Goal: Task Accomplishment & Management: Complete application form

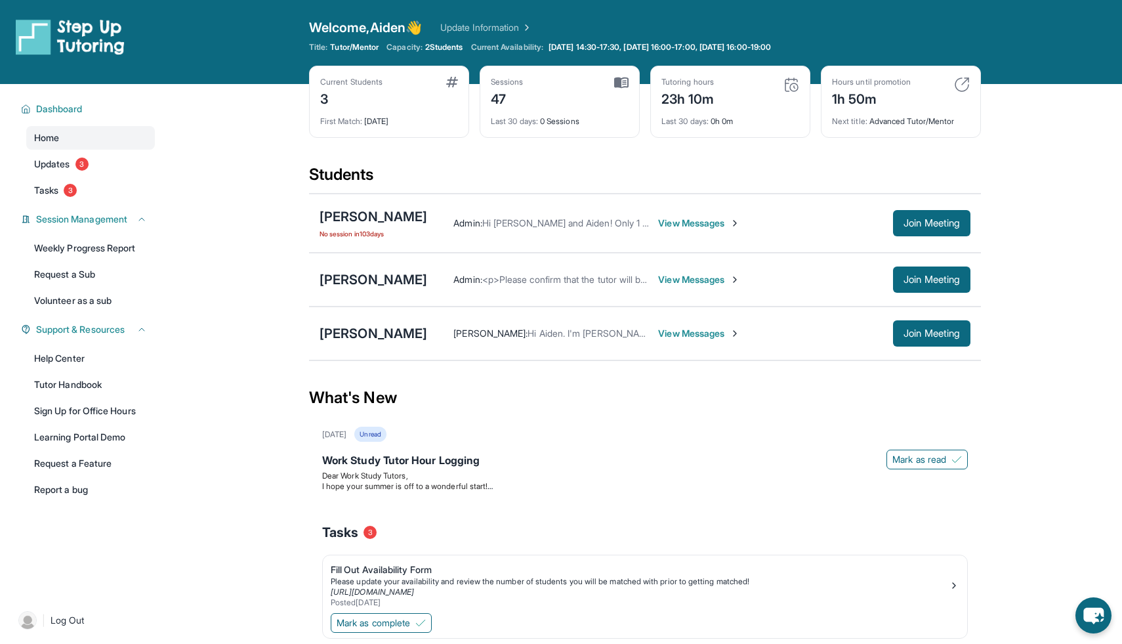
click at [963, 83] on img at bounding box center [962, 85] width 16 height 16
click at [723, 223] on span "View Messages" at bounding box center [699, 223] width 82 height 13
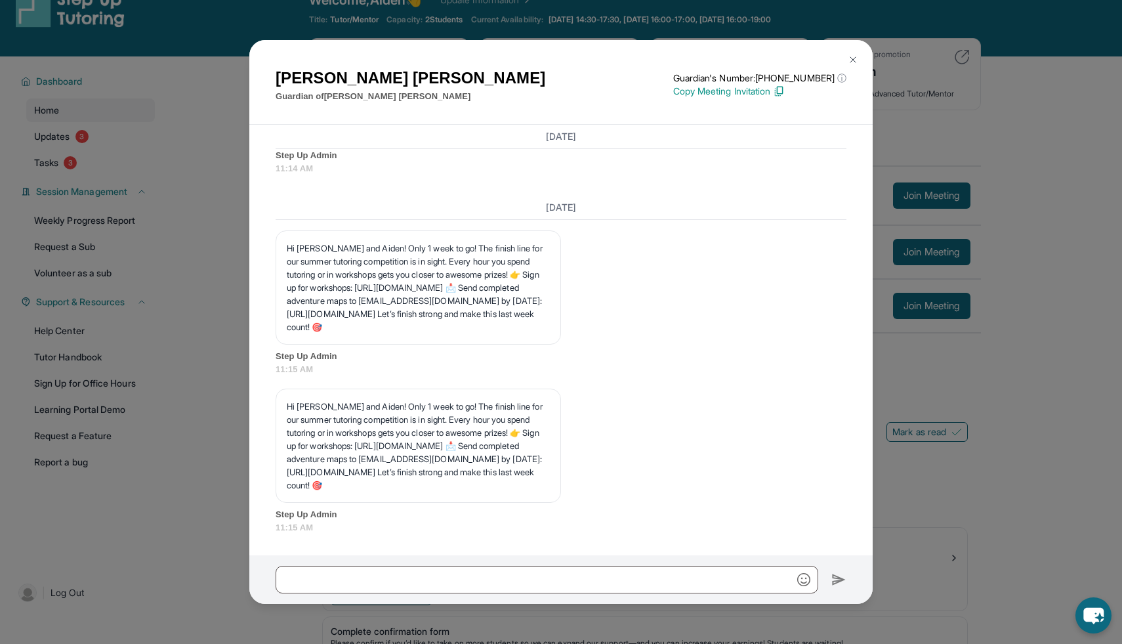
scroll to position [10748, 0]
click at [929, 452] on div "[PERSON_NAME] Guardian of [PERSON_NAME] Guardian's Number: [PHONE_NUMBER] ⓘ Thi…" at bounding box center [561, 322] width 1122 height 644
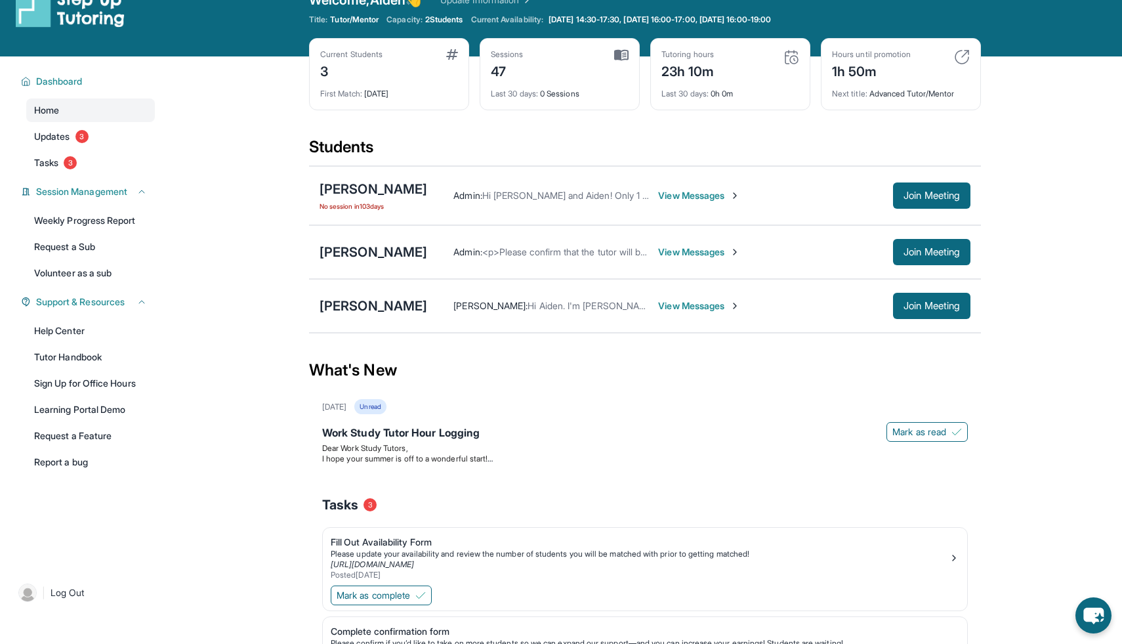
click at [673, 302] on span "View Messages" at bounding box center [699, 305] width 82 height 13
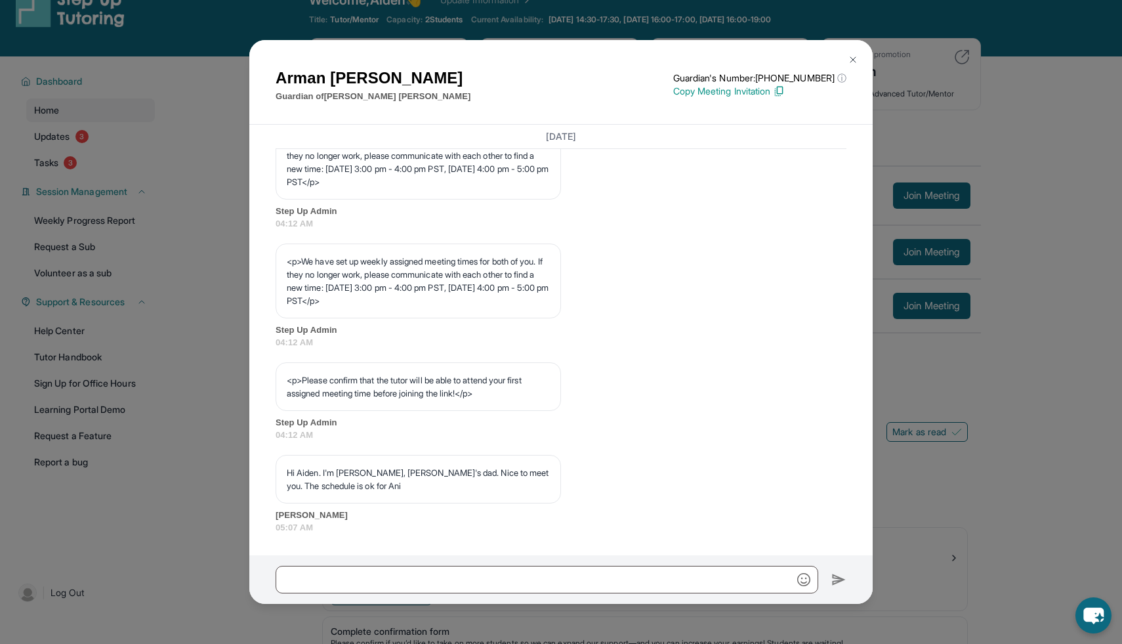
scroll to position [667, 0]
click at [1038, 341] on div "[PERSON_NAME] Guardian of [PERSON_NAME] Guardian's Number: [PHONE_NUMBER] ⓘ Thi…" at bounding box center [561, 322] width 1122 height 644
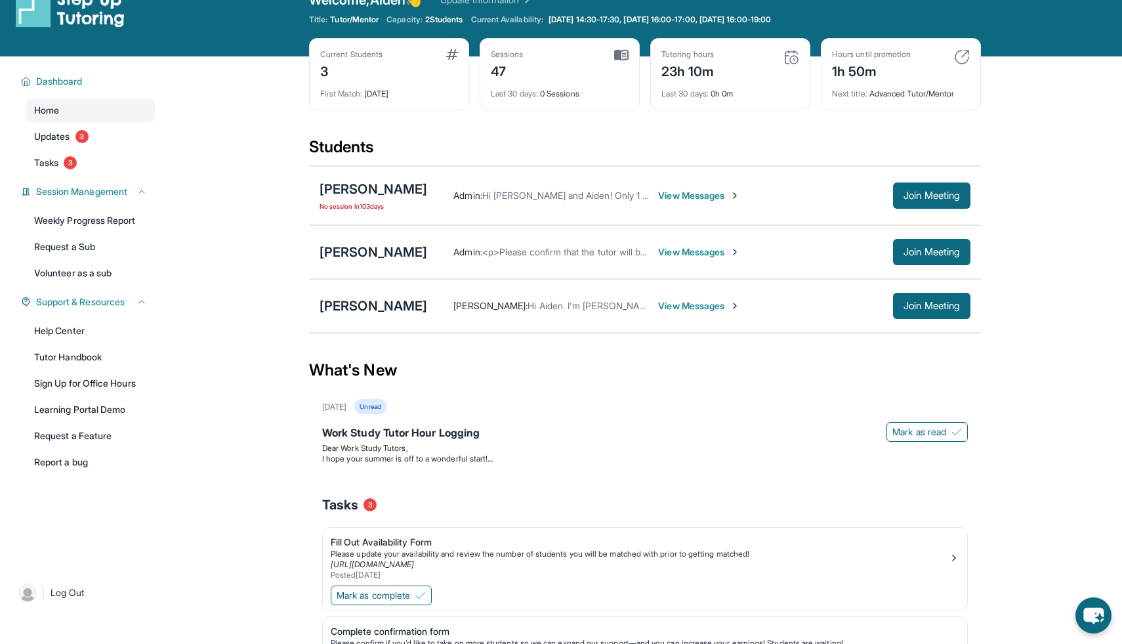
click at [683, 253] on span "View Messages" at bounding box center [699, 251] width 82 height 13
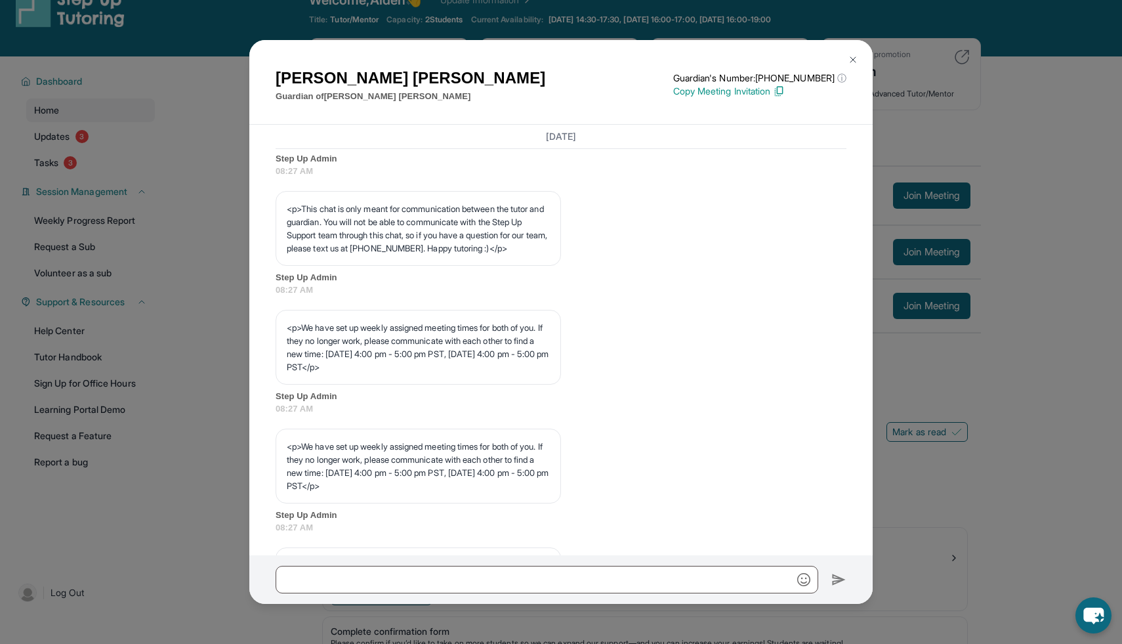
scroll to position [574, 0]
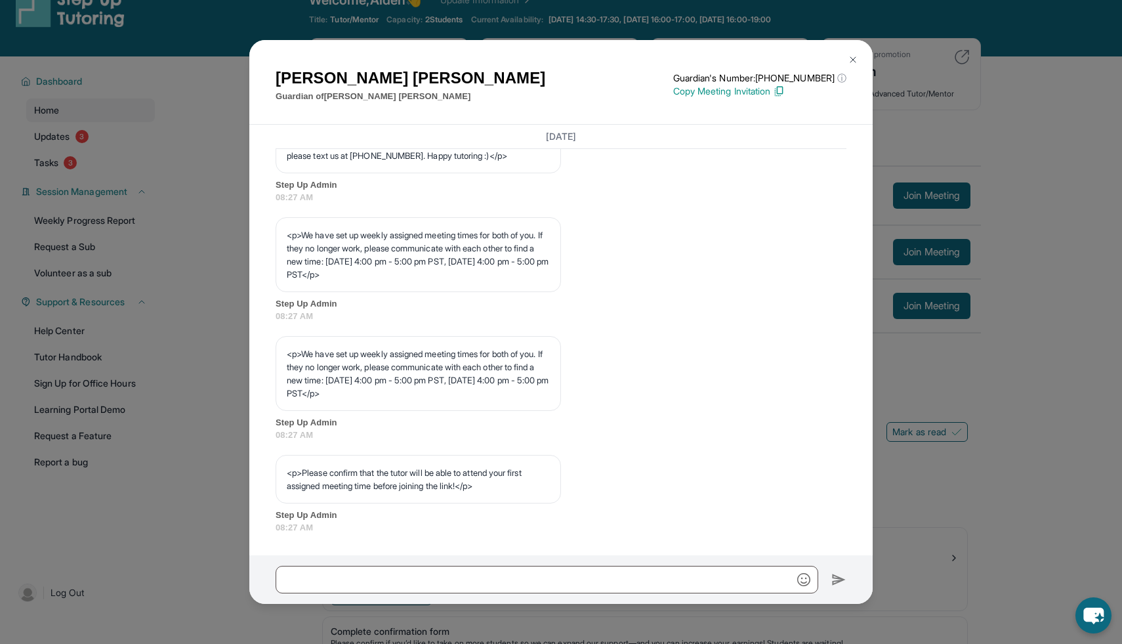
click at [1007, 375] on div "[PERSON_NAME] Guardian of [PERSON_NAME] Guardian's Number: [PHONE_NUMBER] ⓘ Thi…" at bounding box center [561, 322] width 1122 height 644
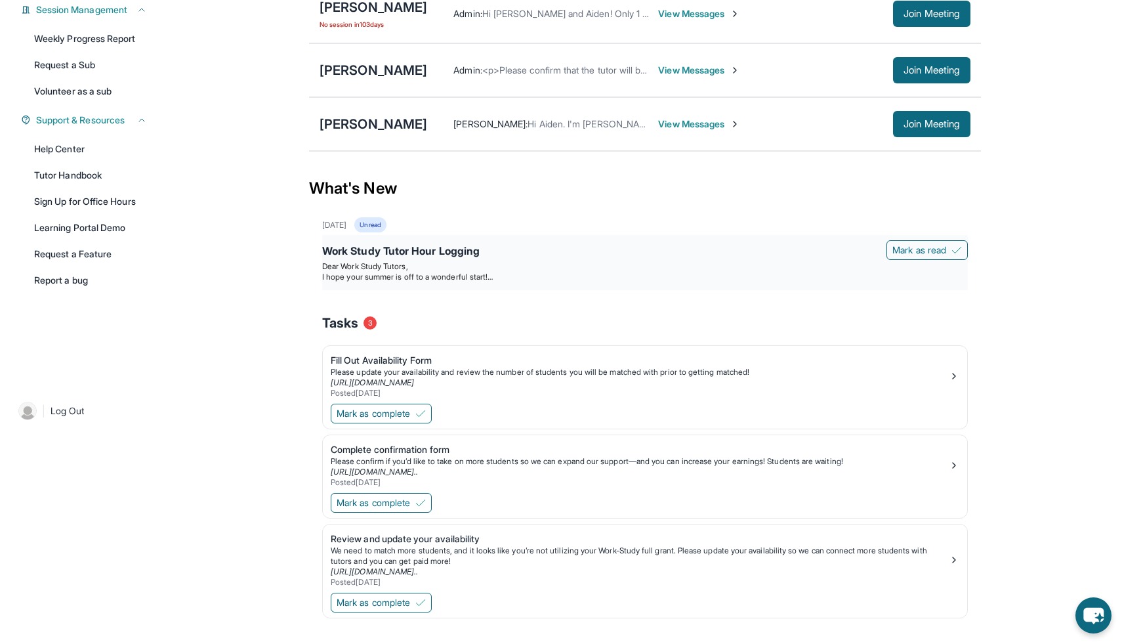
scroll to position [234, 0]
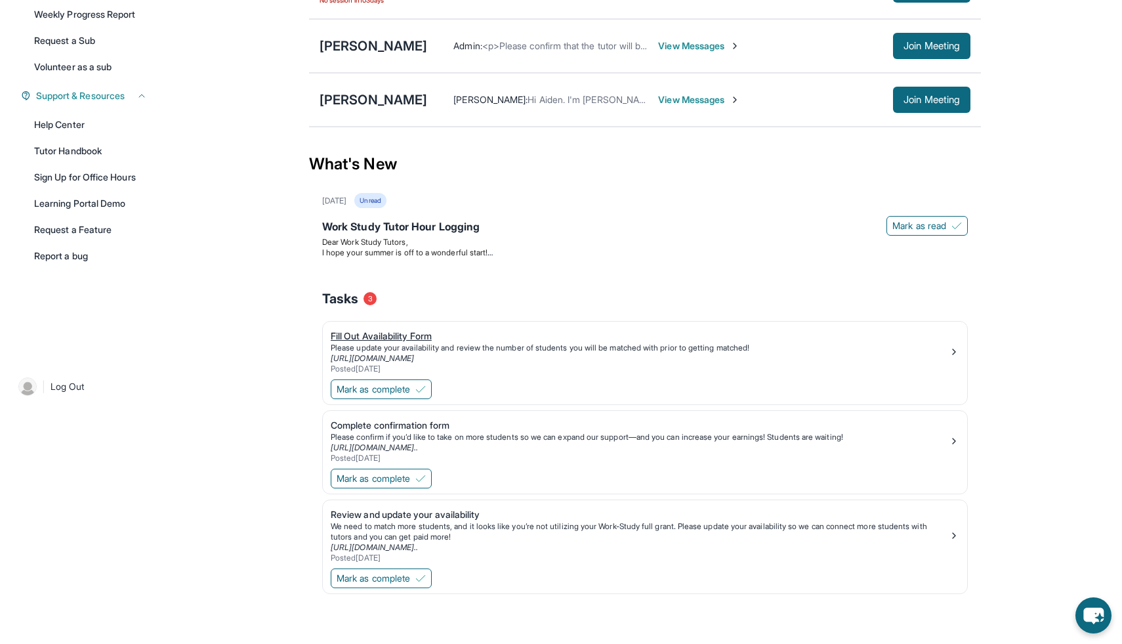
click at [404, 329] on div "Fill Out Availability Form" at bounding box center [640, 335] width 618 height 13
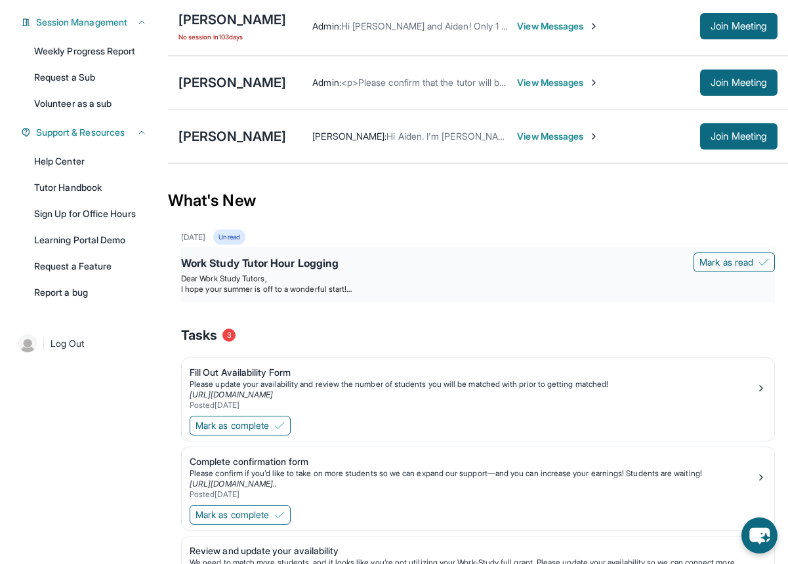
scroll to position [215, 0]
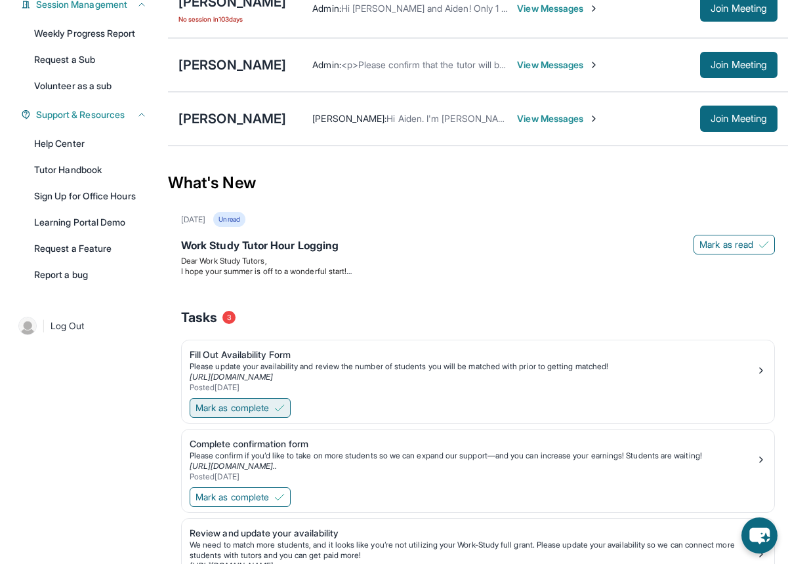
click at [257, 415] on span "Mark as complete" at bounding box center [232, 408] width 73 height 13
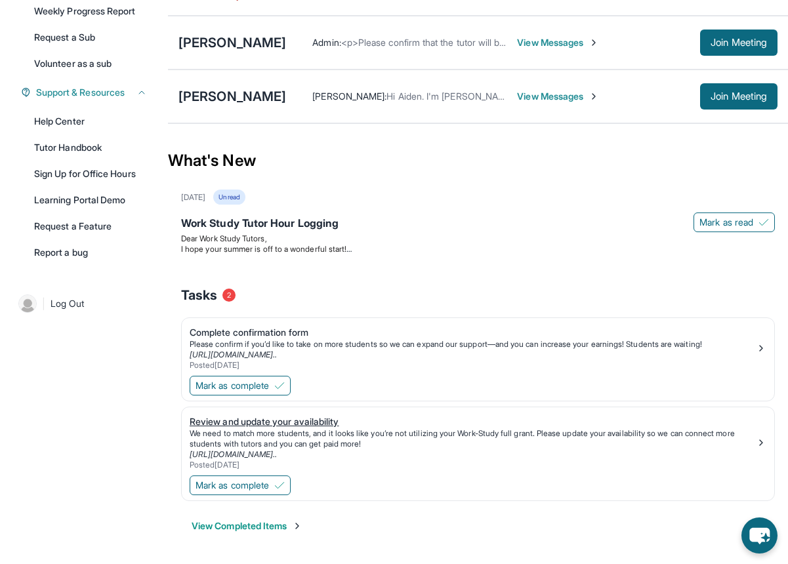
scroll to position [247, 0]
click at [259, 392] on button "Mark as complete" at bounding box center [240, 386] width 101 height 20
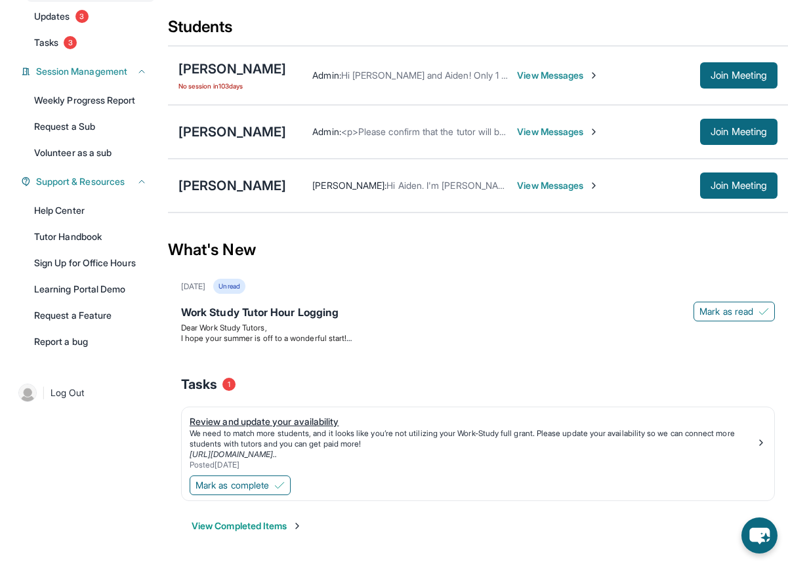
click at [303, 430] on div "We need to match more students, and it looks like you’re not utilizing your Wor…" at bounding box center [473, 439] width 566 height 21
click at [255, 485] on span "Mark as complete" at bounding box center [232, 485] width 73 height 13
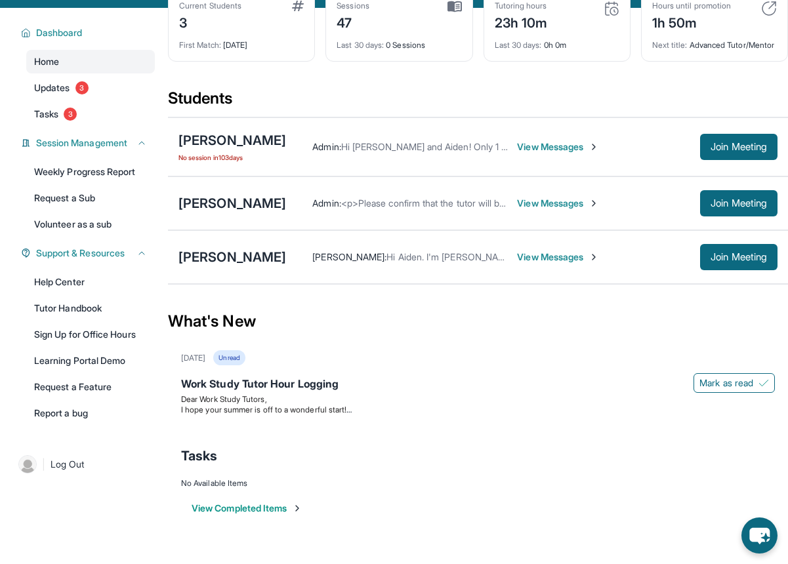
scroll to position [84, 0]
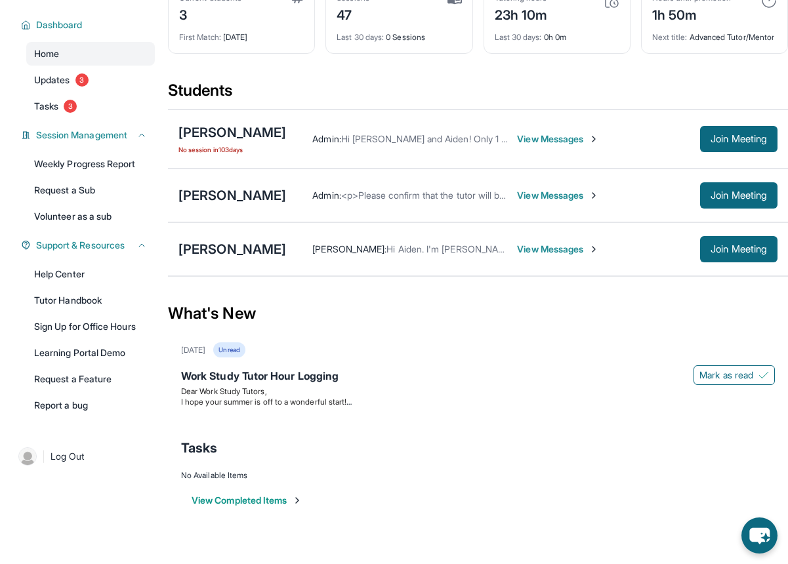
click at [268, 507] on button "View Completed Items" at bounding box center [247, 500] width 111 height 13
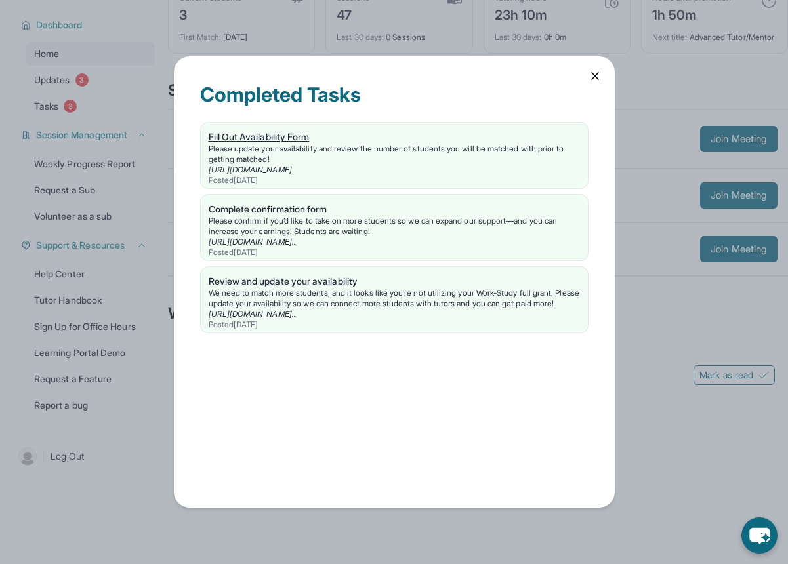
click at [264, 131] on div "Fill Out Availability Form" at bounding box center [394, 137] width 371 height 13
click at [291, 131] on div "Fill Out Availability Form" at bounding box center [394, 137] width 371 height 13
click at [589, 74] on icon at bounding box center [595, 76] width 13 height 13
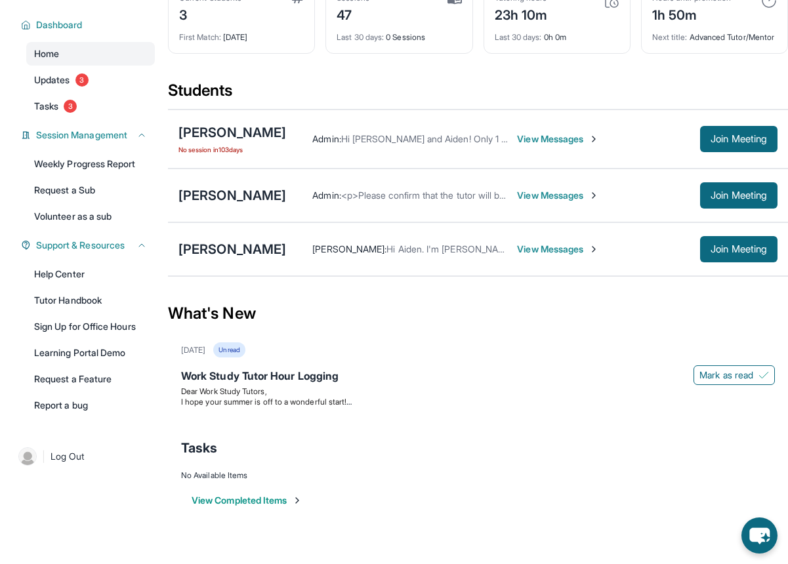
scroll to position [0, 0]
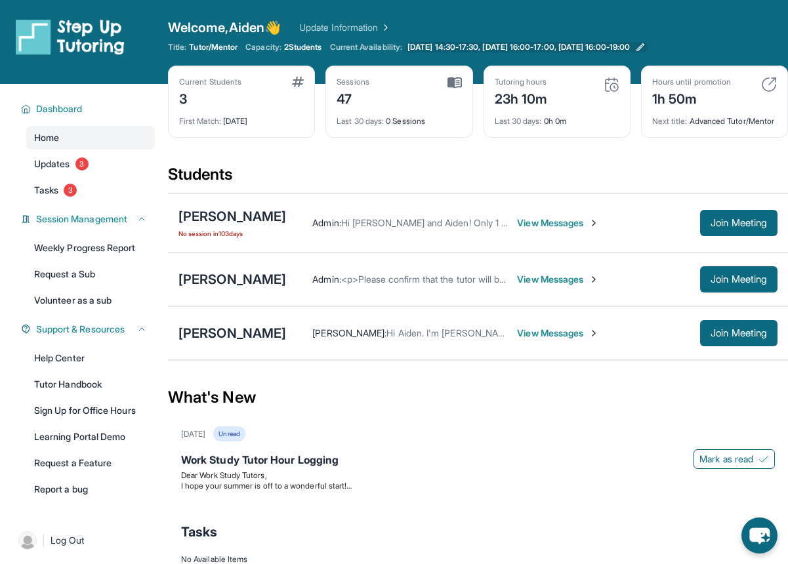
click at [646, 43] on icon at bounding box center [640, 47] width 10 height 10
click at [551, 340] on span "View Messages" at bounding box center [558, 333] width 82 height 13
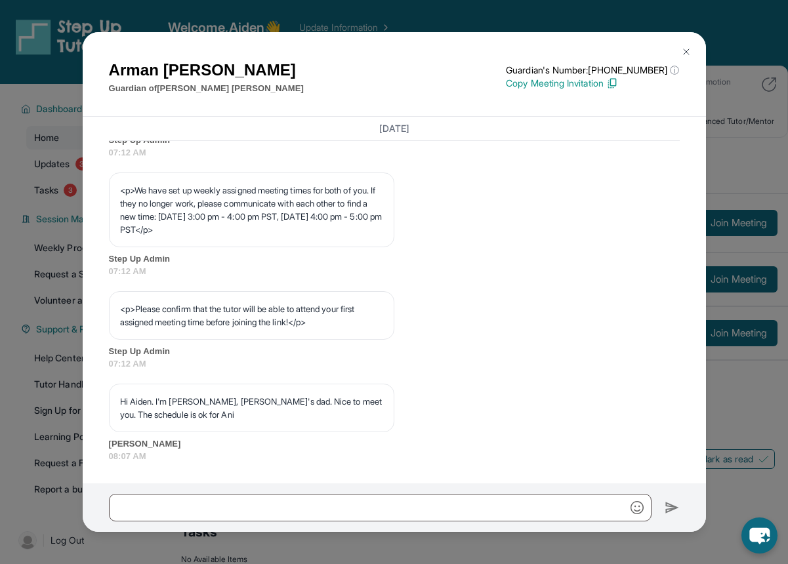
scroll to position [721, 0]
click at [744, 424] on div "[PERSON_NAME] Guardian of [PERSON_NAME] Guardian's Number: [PHONE_NUMBER] ⓘ Thi…" at bounding box center [394, 282] width 788 height 564
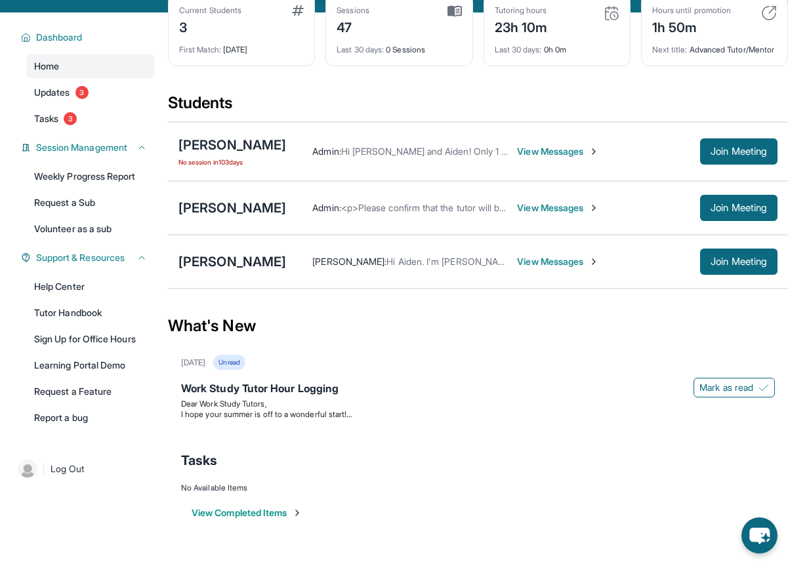
scroll to position [84, 0]
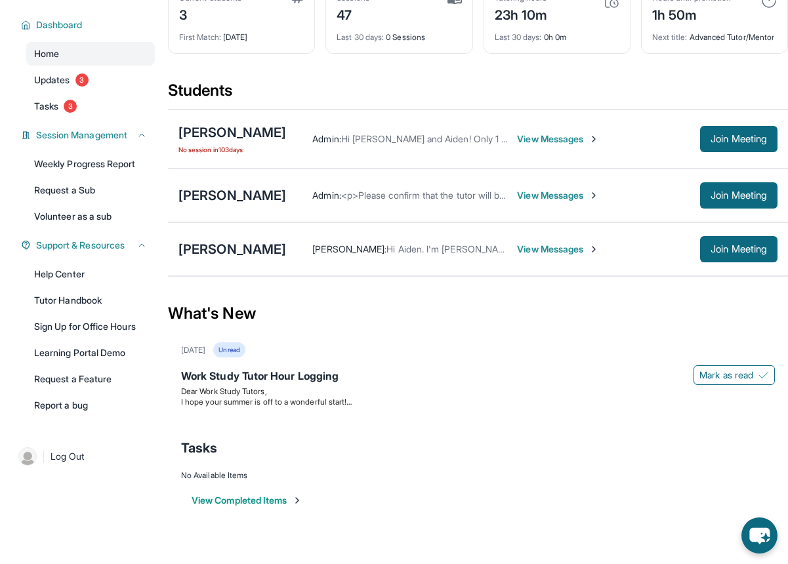
click at [533, 200] on span "View Messages" at bounding box center [558, 195] width 82 height 13
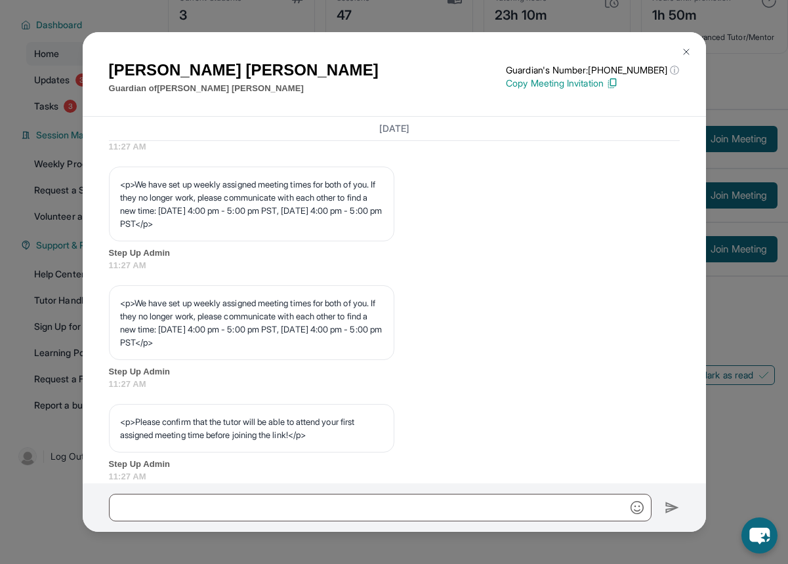
scroll to position [638, 0]
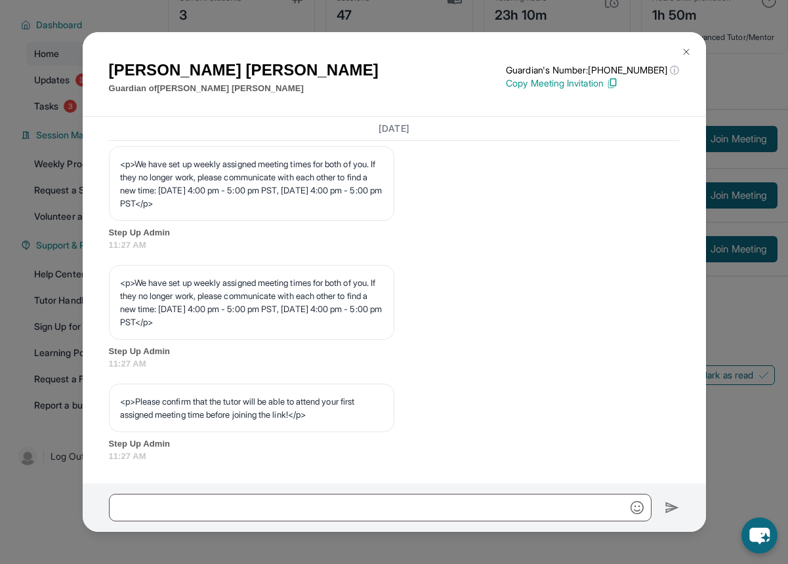
click at [719, 427] on div "[PERSON_NAME] Guardian of [PERSON_NAME] Guardian's Number: [PHONE_NUMBER] ⓘ Thi…" at bounding box center [394, 282] width 788 height 564
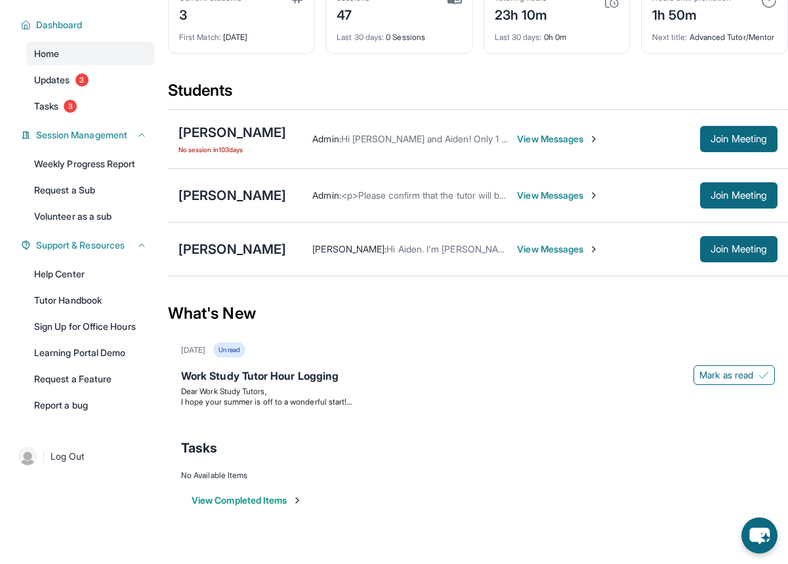
click at [527, 256] on span "View Messages" at bounding box center [558, 249] width 82 height 13
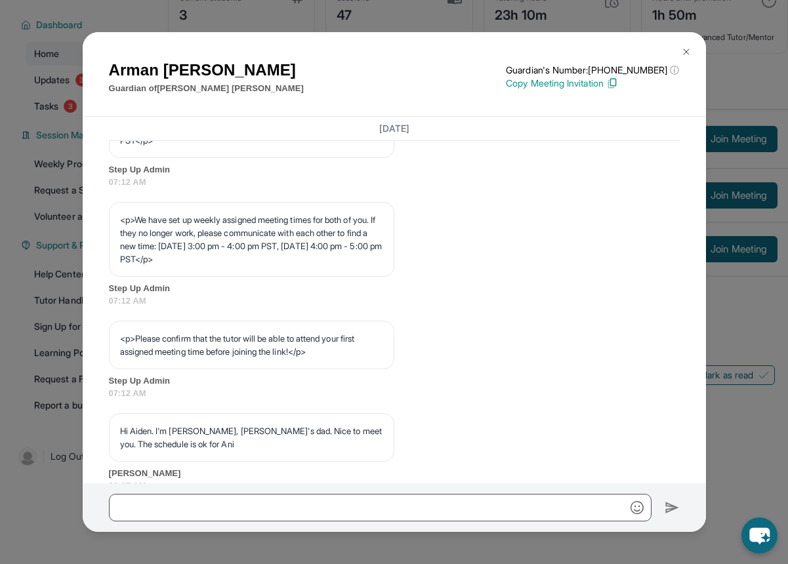
scroll to position [730, 0]
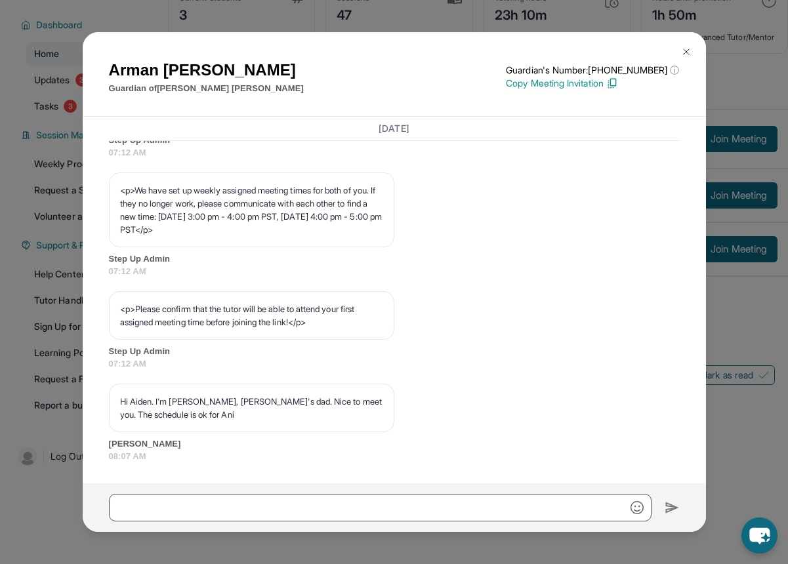
click at [728, 454] on div "[PERSON_NAME] Guardian of [PERSON_NAME] Guardian's Number: [PHONE_NUMBER] ⓘ Thi…" at bounding box center [394, 282] width 788 height 564
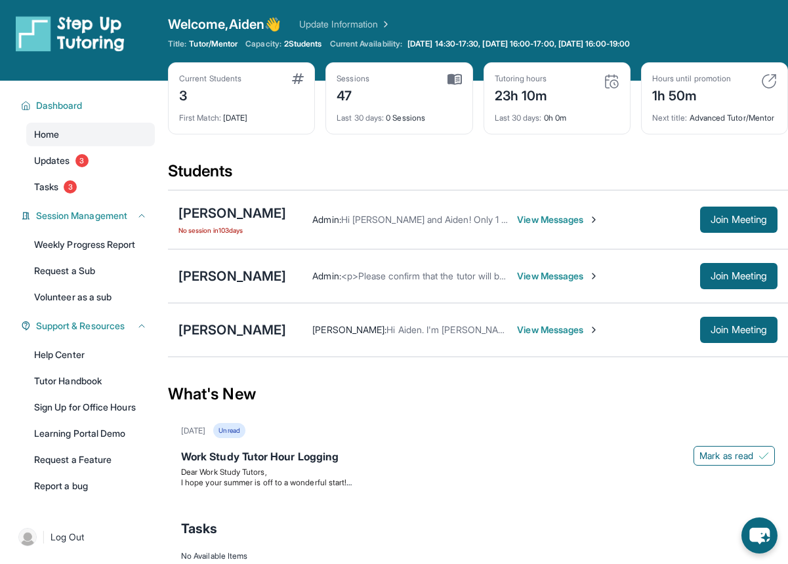
scroll to position [0, 0]
